Goal: Information Seeking & Learning: Learn about a topic

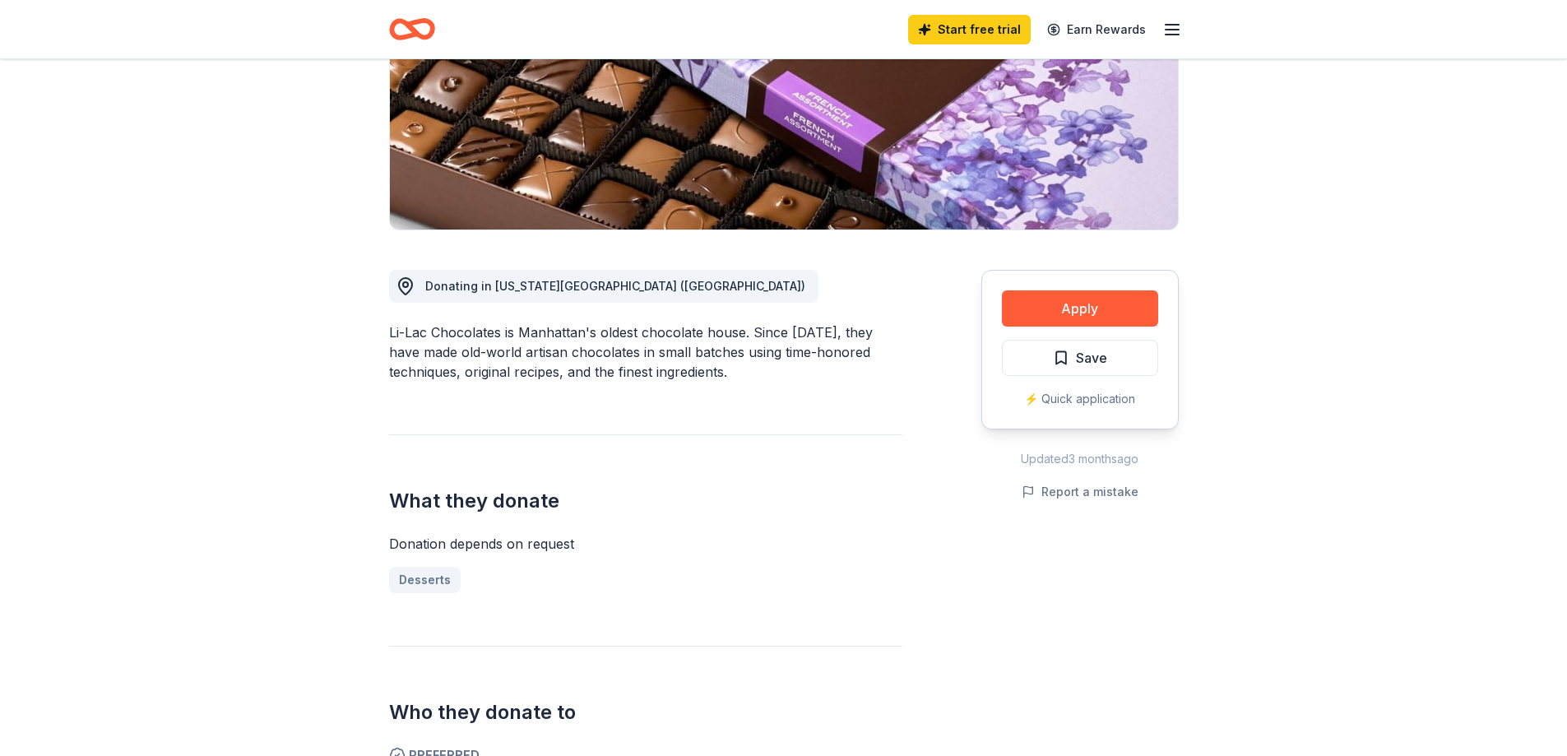
scroll to position [288, 0]
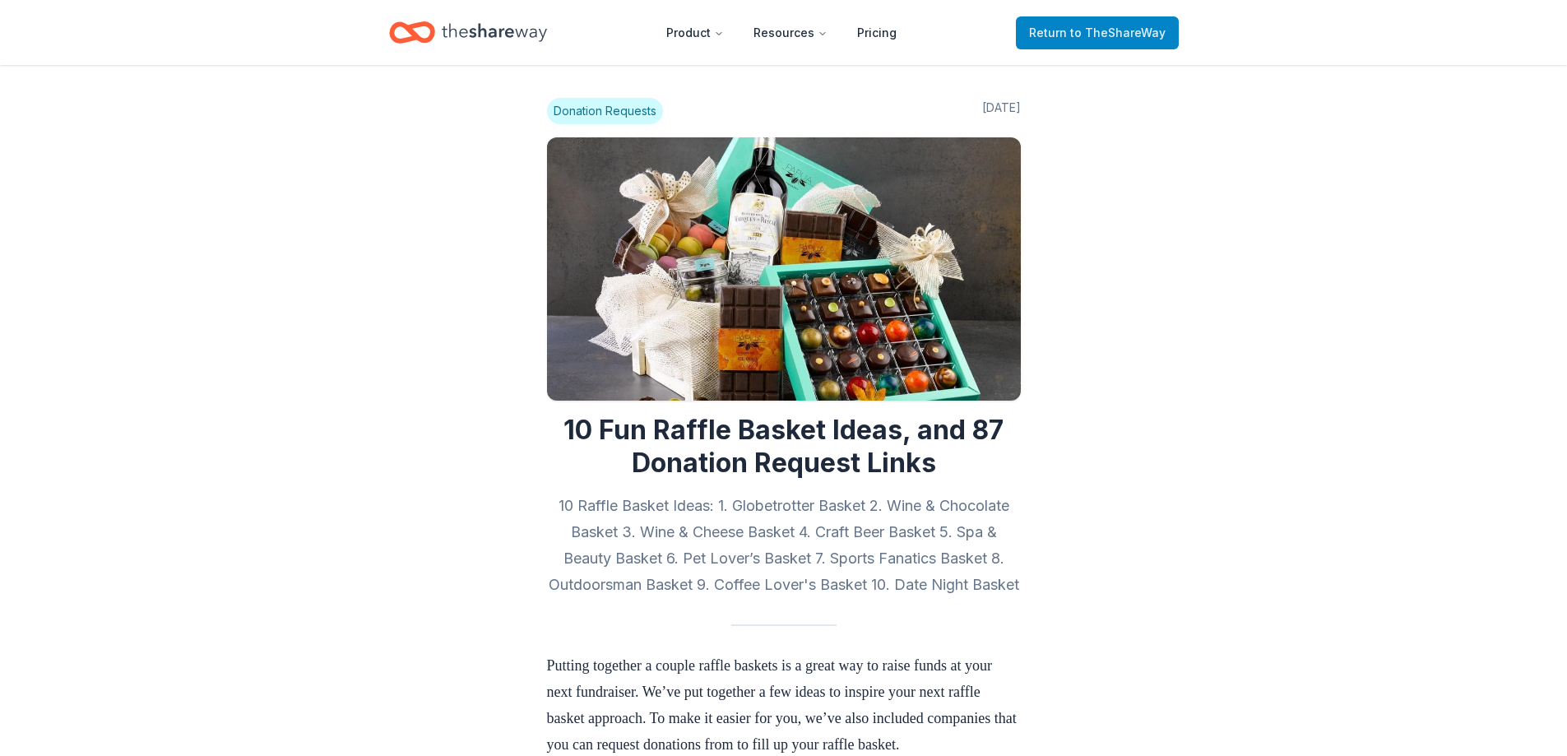
click at [1107, 26] on span "to TheShareWay" at bounding box center [1117, 33] width 95 height 14
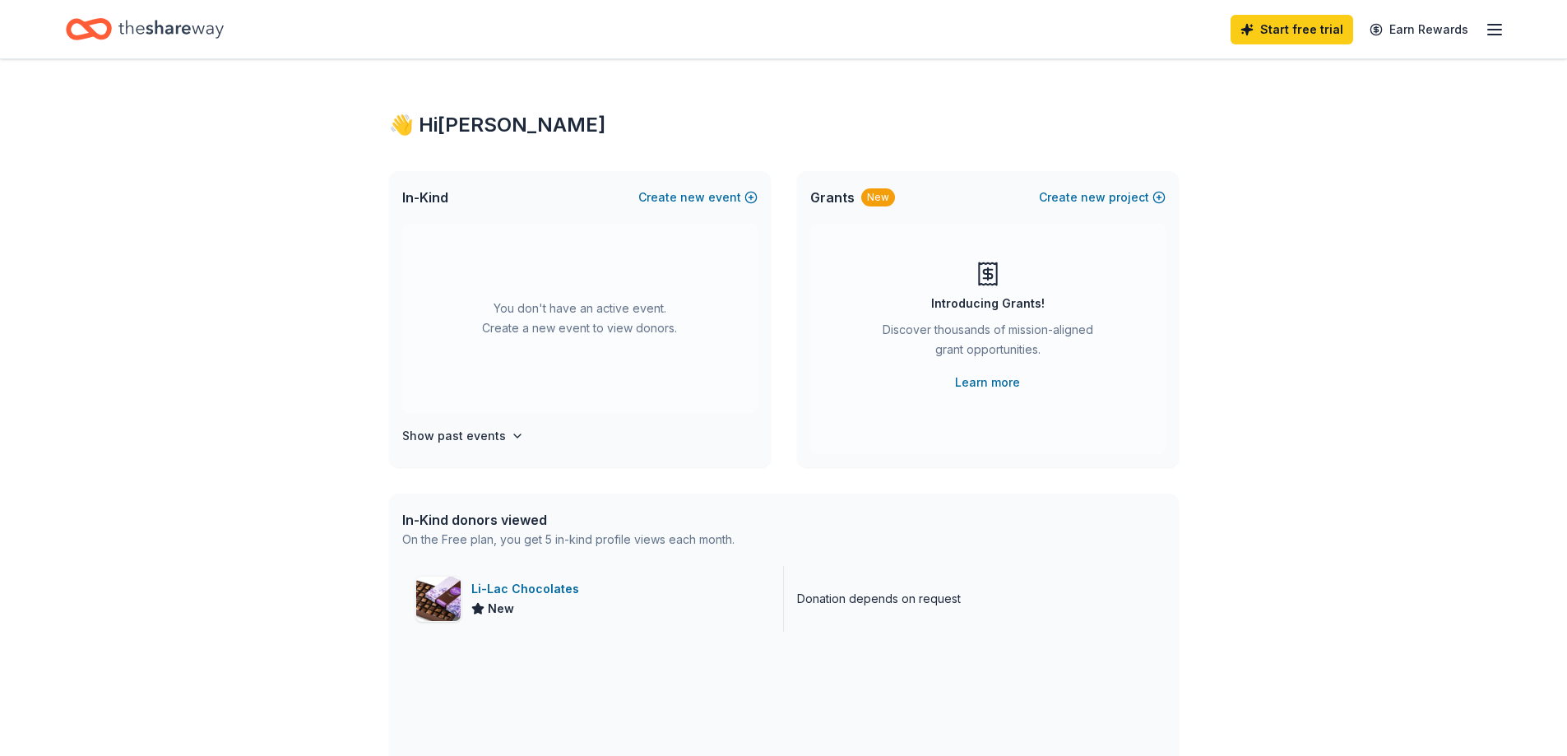
click at [536, 583] on div "Li-Lac Chocolates" at bounding box center [528, 589] width 114 height 20
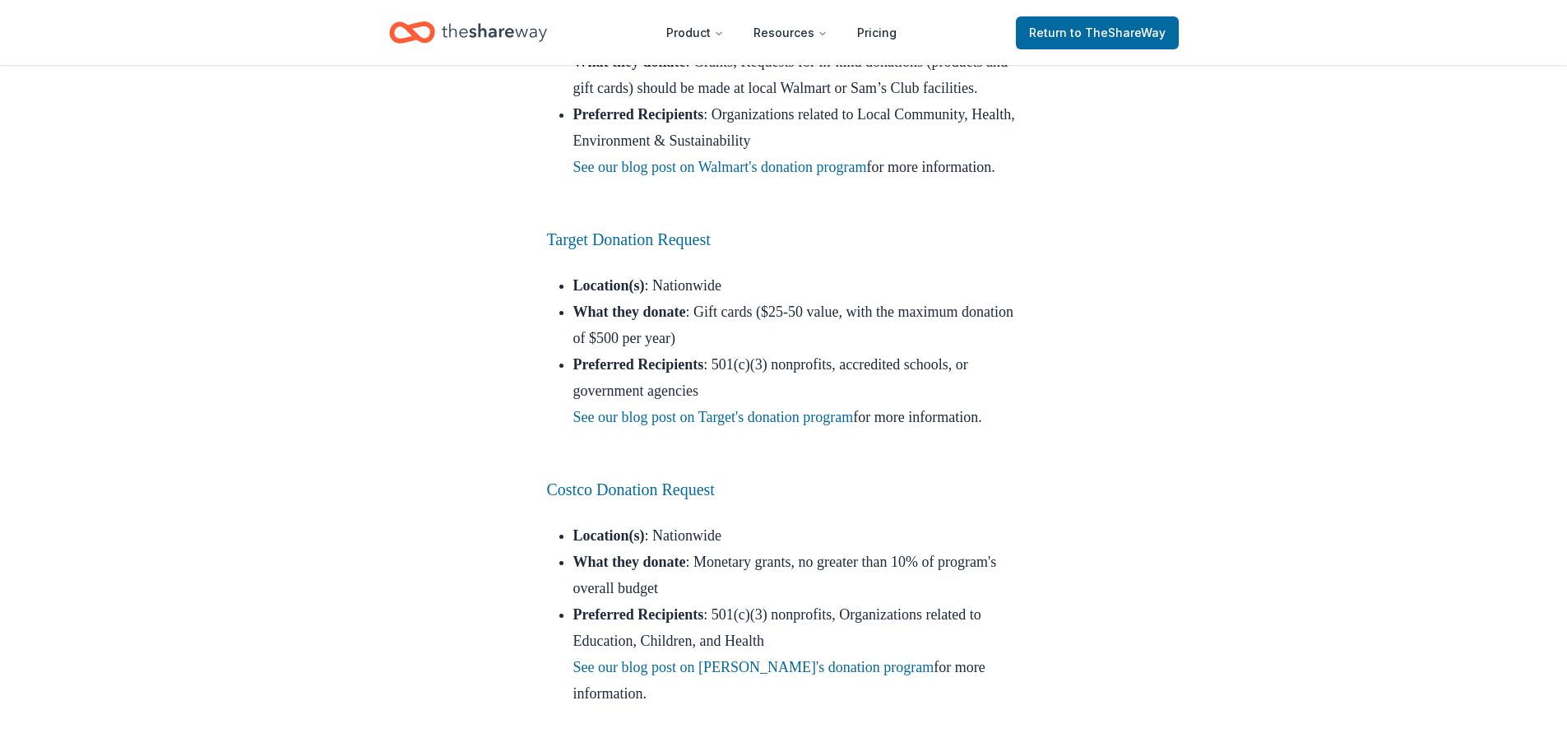
scroll to position [14826, 0]
